Goal: Task Accomplishment & Management: Manage account settings

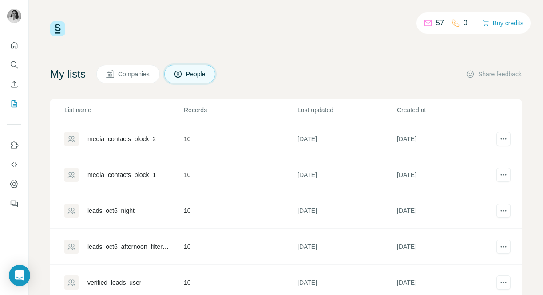
scroll to position [70, 0]
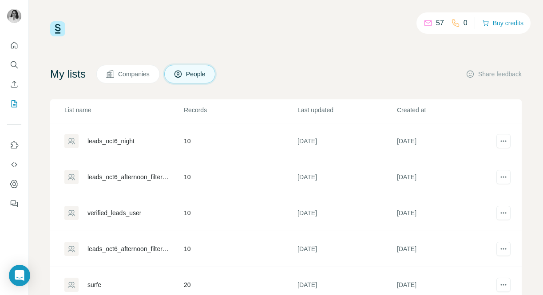
click at [104, 276] on td "surfe" at bounding box center [116, 285] width 133 height 36
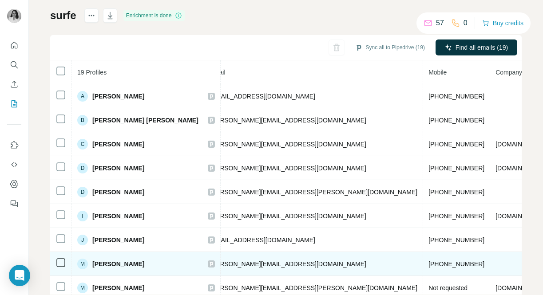
scroll to position [0, 403]
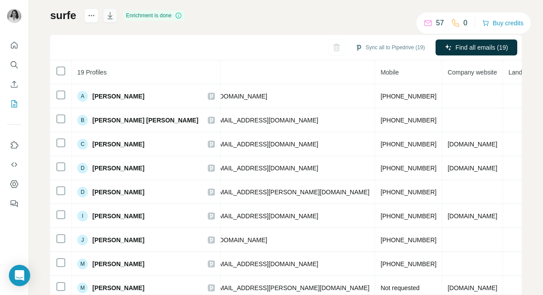
click at [111, 15] on icon "button" at bounding box center [110, 15] width 9 height 9
click at [63, 13] on h1 "surfe" at bounding box center [63, 15] width 26 height 14
click at [14, 103] on icon "My lists" at bounding box center [14, 103] width 9 height 9
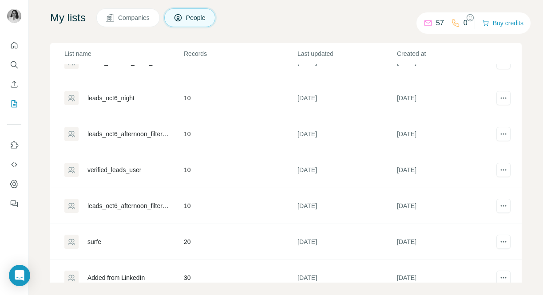
scroll to position [70, 0]
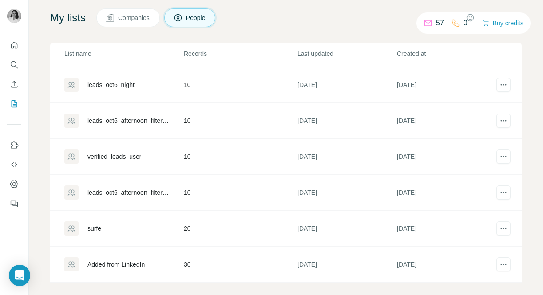
click at [98, 228] on div "surfe" at bounding box center [94, 228] width 14 height 9
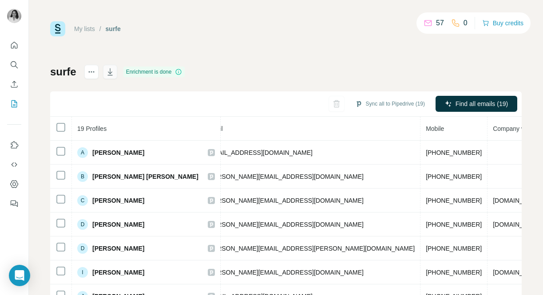
click at [110, 73] on icon "button" at bounding box center [110, 72] width 4 height 3
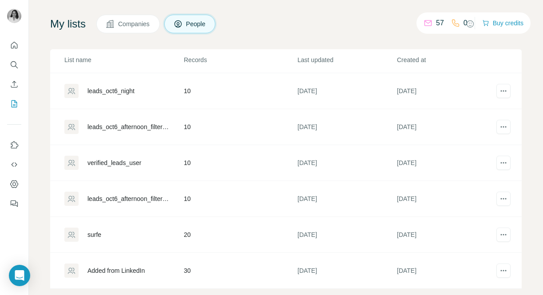
scroll to position [65, 0]
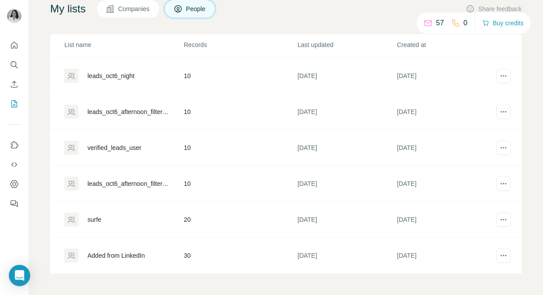
click at [136, 255] on div "Added from LinkedIn" at bounding box center [115, 255] width 57 height 9
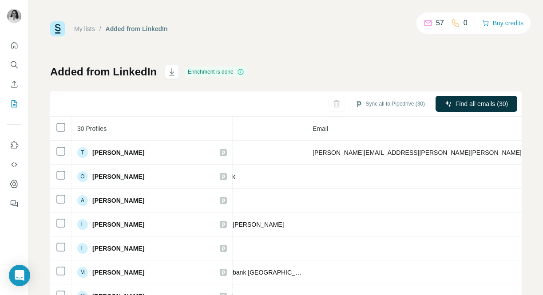
click at [93, 31] on link "My lists" at bounding box center [84, 28] width 21 height 7
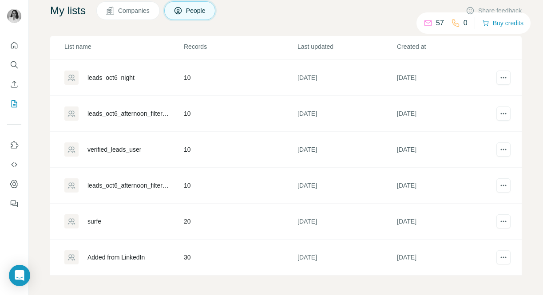
scroll to position [65, 0]
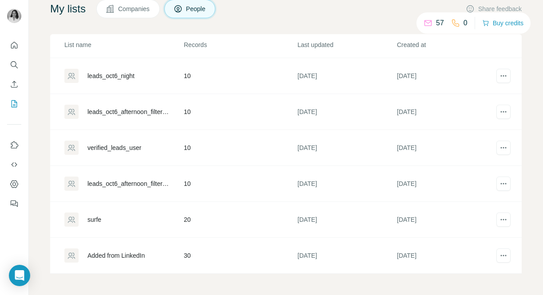
click at [138, 182] on div "leads_oct6_afternoon_filtered" at bounding box center [127, 183] width 81 height 9
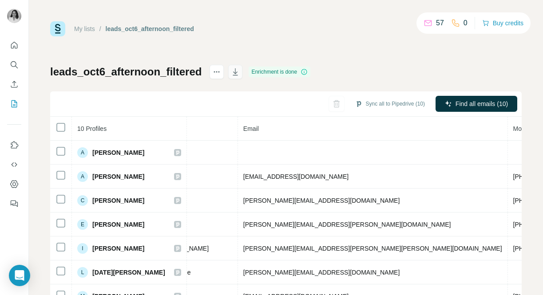
click at [235, 71] on icon "button" at bounding box center [235, 71] width 9 height 9
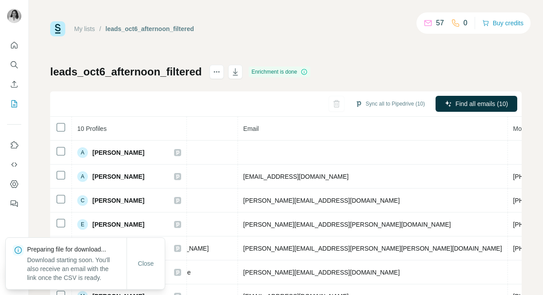
click at [83, 30] on link "My lists" at bounding box center [84, 28] width 21 height 7
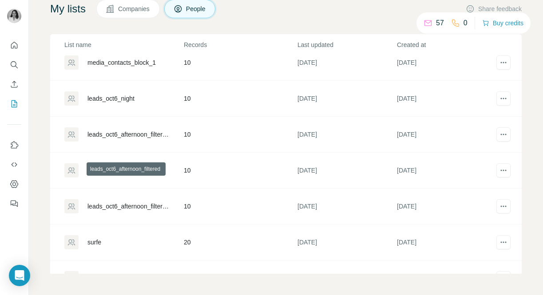
scroll to position [43, 0]
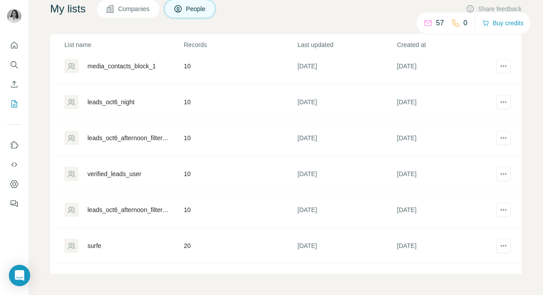
click at [127, 173] on div "verified_leads_user" at bounding box center [114, 174] width 54 height 9
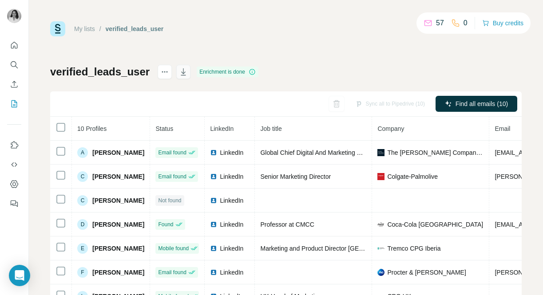
click at [180, 74] on icon "button" at bounding box center [183, 71] width 9 height 9
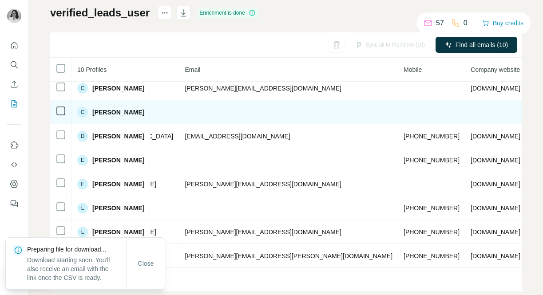
scroll to position [59, 0]
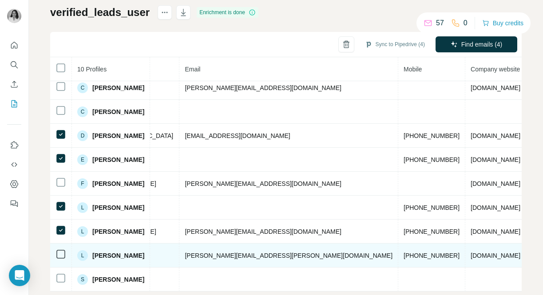
click at [63, 245] on td at bounding box center [61, 256] width 22 height 24
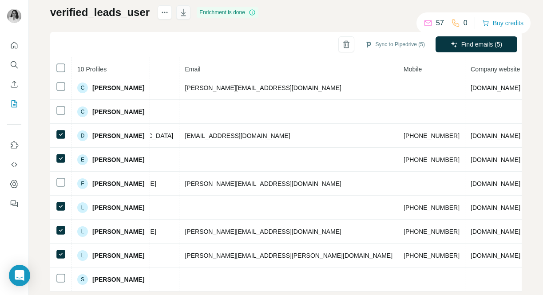
click at [181, 13] on icon "button" at bounding box center [183, 12] width 9 height 9
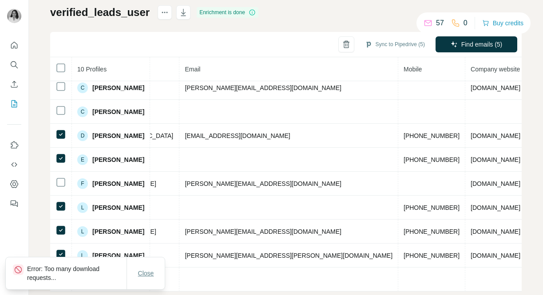
click at [141, 274] on span "Close" at bounding box center [146, 273] width 16 height 9
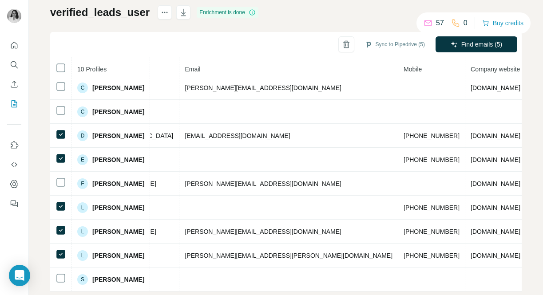
click at [122, 11] on h1 "verified_leads_user" at bounding box center [99, 12] width 99 height 14
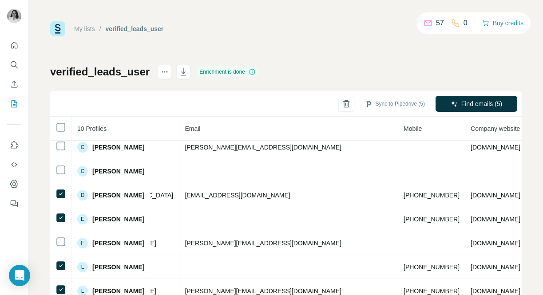
click at [90, 29] on link "My lists" at bounding box center [84, 28] width 21 height 7
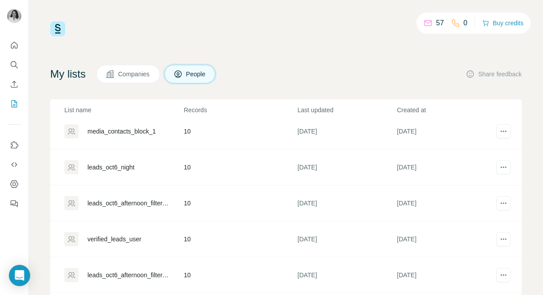
scroll to position [70, 0]
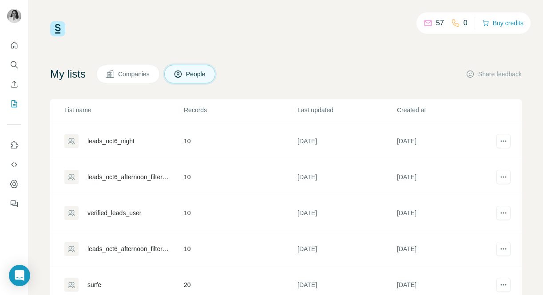
click at [134, 179] on div "leads_oct6_afternoon_filtered" at bounding box center [127, 177] width 81 height 9
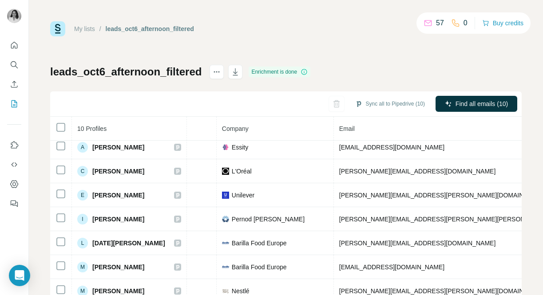
scroll to position [29, 193]
click at [240, 72] on icon "button" at bounding box center [235, 71] width 9 height 9
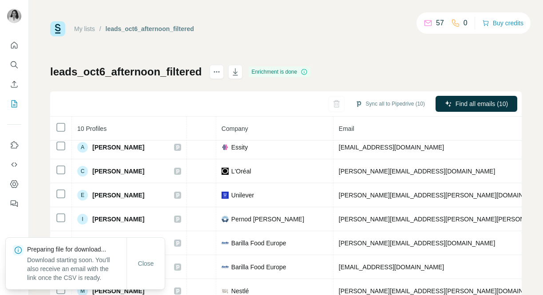
click at [91, 30] on link "My lists" at bounding box center [84, 28] width 21 height 7
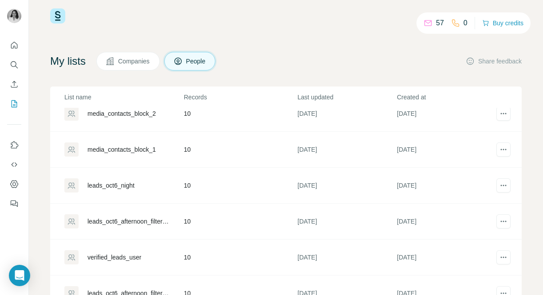
scroll to position [8, 0]
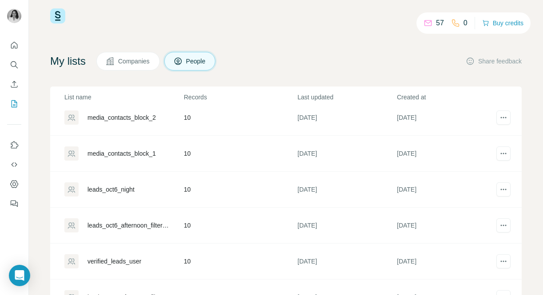
click at [126, 189] on div "leads_oct6_night" at bounding box center [110, 189] width 47 height 9
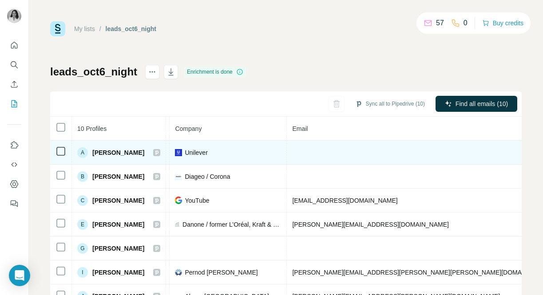
scroll to position [0, 227]
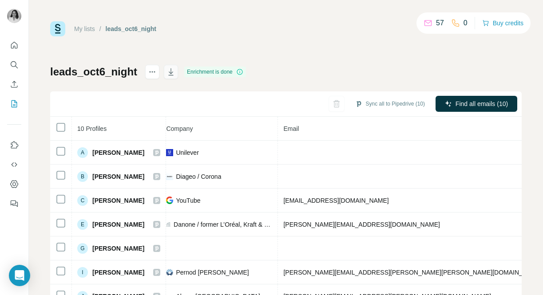
click at [174, 73] on icon "button" at bounding box center [170, 71] width 9 height 9
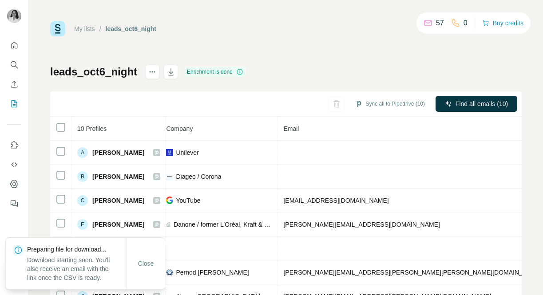
click at [91, 29] on link "My lists" at bounding box center [84, 28] width 21 height 7
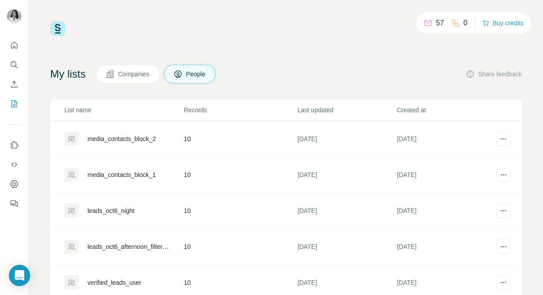
click at [133, 173] on div "media_contacts_block_1" at bounding box center [121, 174] width 68 height 9
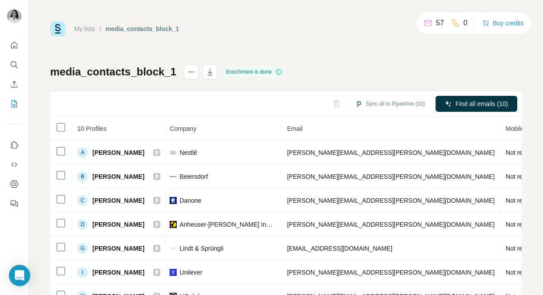
click at [88, 29] on link "My lists" at bounding box center [84, 28] width 21 height 7
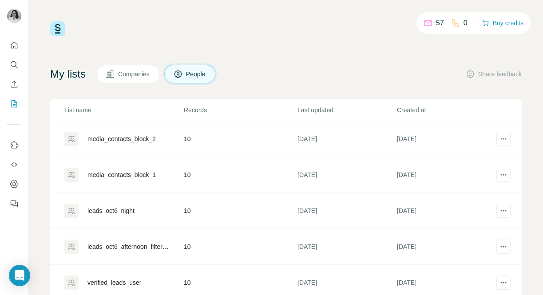
click at [120, 139] on div "media_contacts_block_2" at bounding box center [121, 138] width 68 height 9
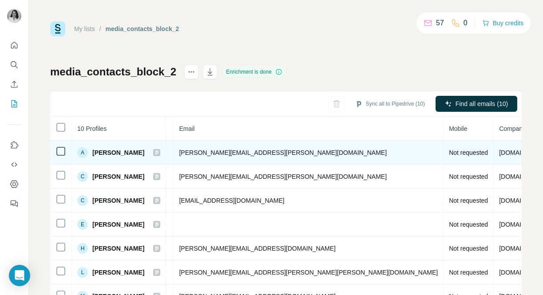
scroll to position [29, 332]
